Goal: Navigation & Orientation: Find specific page/section

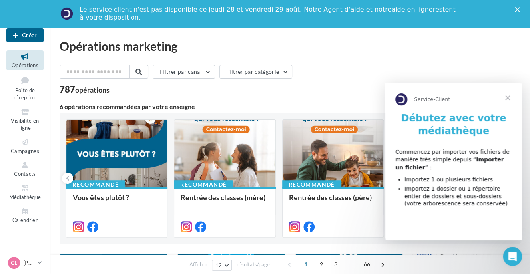
click at [494, 99] on span "Fermer" at bounding box center [508, 97] width 29 height 29
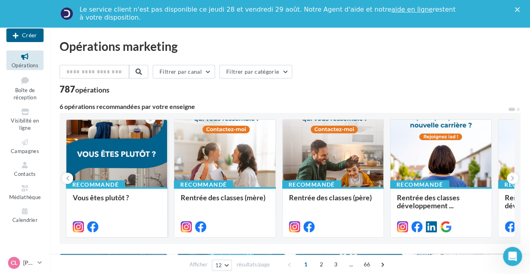
click at [111, 160] on div at bounding box center [116, 154] width 101 height 68
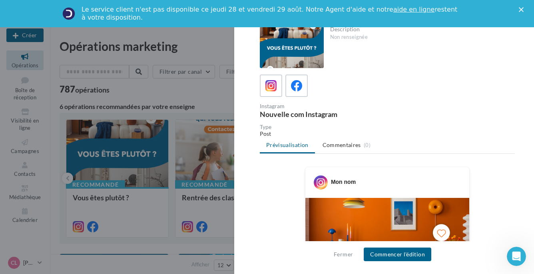
click at [522, 12] on icon "Fermer" at bounding box center [521, 9] width 5 height 5
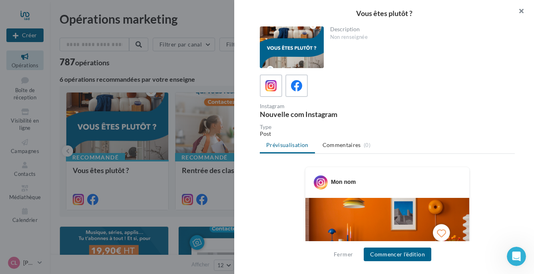
click at [521, 10] on button "button" at bounding box center [518, 12] width 32 height 24
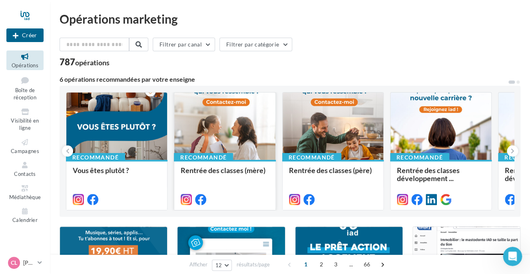
click at [243, 135] on div at bounding box center [224, 126] width 101 height 68
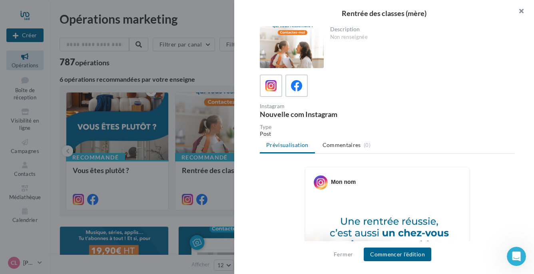
click at [522, 10] on button "button" at bounding box center [518, 12] width 32 height 24
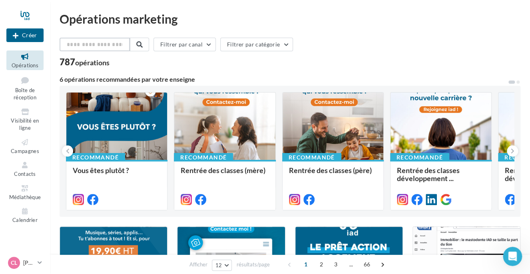
click at [114, 47] on input "text" at bounding box center [95, 45] width 70 height 14
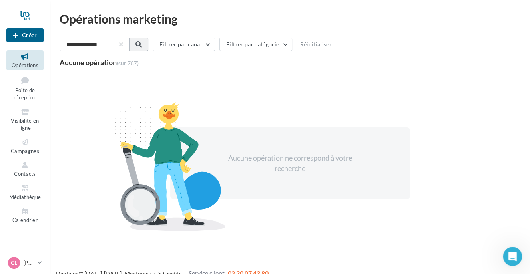
click at [148, 45] on button at bounding box center [138, 45] width 19 height 14
drag, startPoint x: 98, startPoint y: 46, endPoint x: 37, endPoint y: 43, distance: 60.5
click at [37, 43] on div "Nouvelle campagne Créer Opérations Boîte de réception Visibilité en ligne Campa…" at bounding box center [265, 142] width 530 height 284
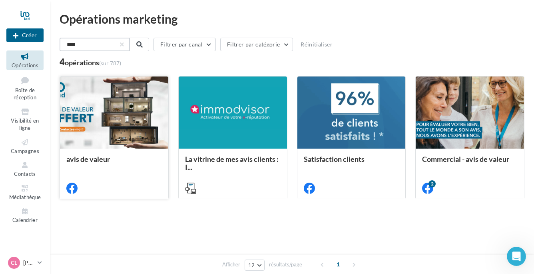
type input "****"
click at [96, 142] on div at bounding box center [114, 112] width 108 height 73
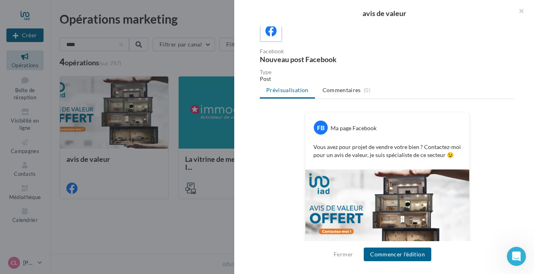
scroll to position [72, 0]
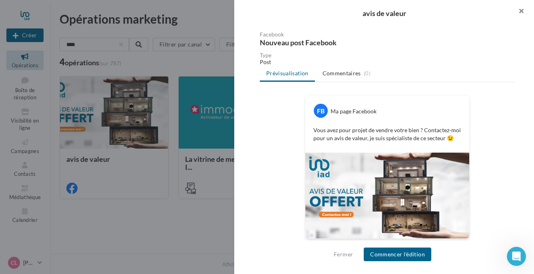
click at [520, 10] on button "button" at bounding box center [518, 12] width 32 height 24
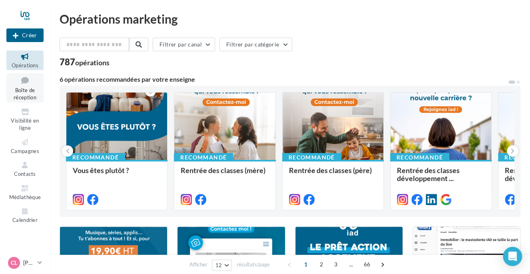
click at [24, 88] on span "Boîte de réception" at bounding box center [25, 94] width 23 height 14
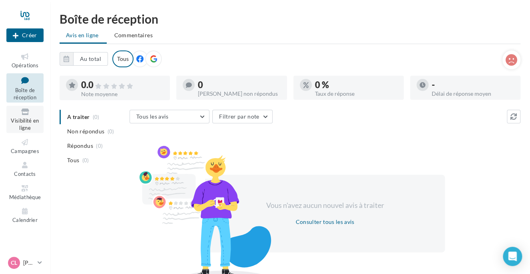
click at [23, 117] on link "Visibilité en ligne" at bounding box center [24, 119] width 37 height 27
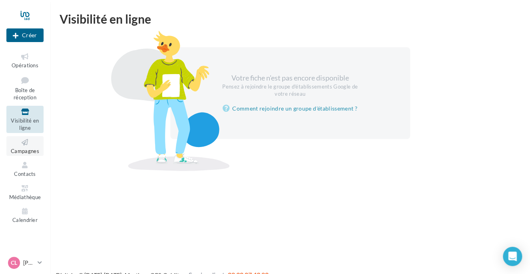
click at [19, 147] on link "Campagnes" at bounding box center [24, 146] width 37 height 20
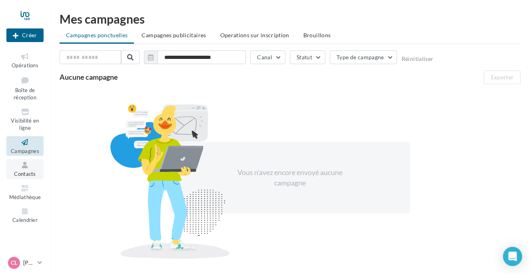
click at [32, 168] on icon at bounding box center [25, 164] width 32 height 9
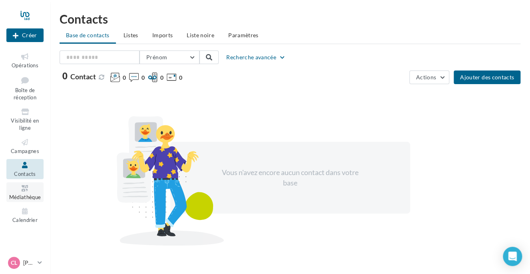
click at [29, 195] on span "Médiathèque" at bounding box center [25, 197] width 32 height 6
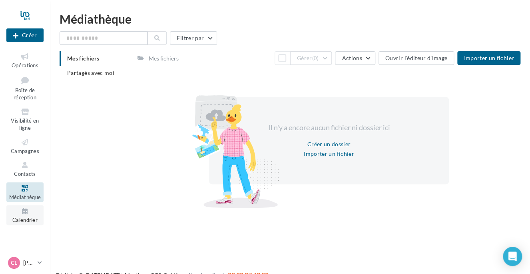
click at [26, 215] on icon at bounding box center [25, 210] width 32 height 9
